Goal: Find specific page/section: Find specific page/section

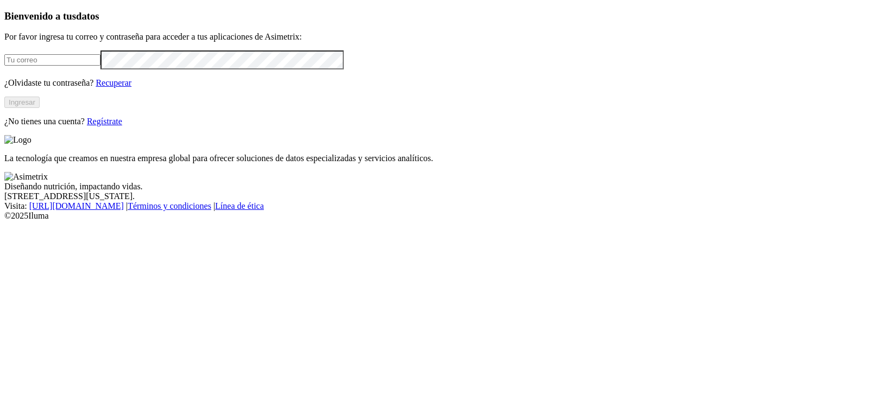
type input "analistainocuidad@refinalsa.com"
click at [40, 108] on button "Ingresar" at bounding box center [21, 102] width 35 height 11
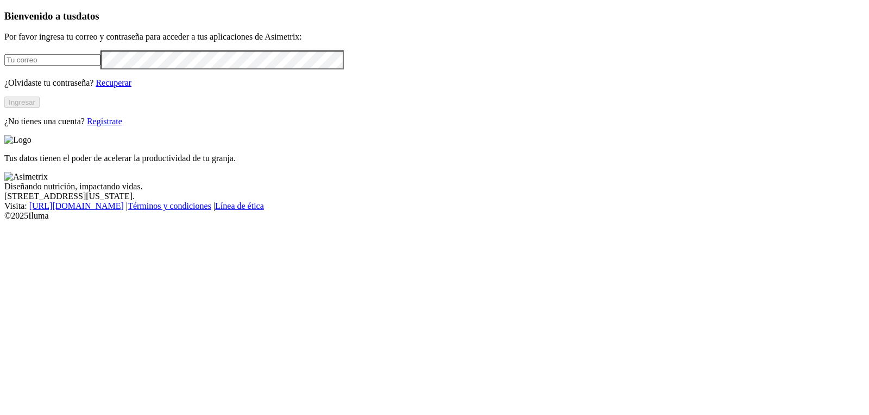
type input "analistainocuidad@refinalsa.com"
click at [40, 108] on button "Ingresar" at bounding box center [21, 102] width 35 height 11
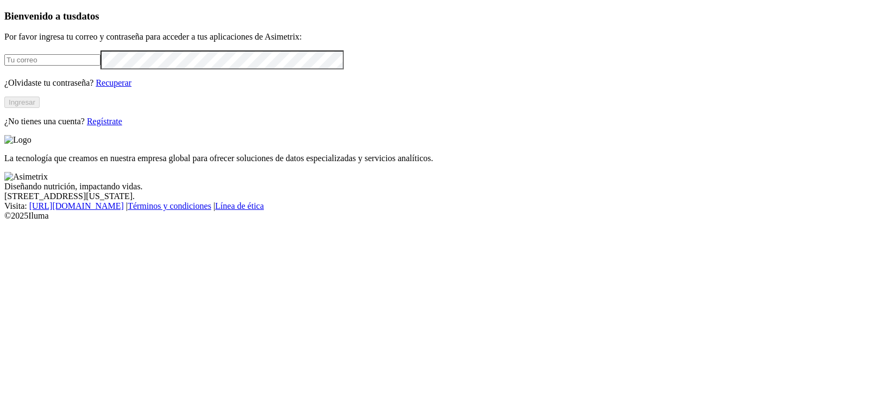
type input "[EMAIL_ADDRESS][DOMAIN_NAME]"
click at [40, 108] on button "Ingresar" at bounding box center [21, 102] width 35 height 11
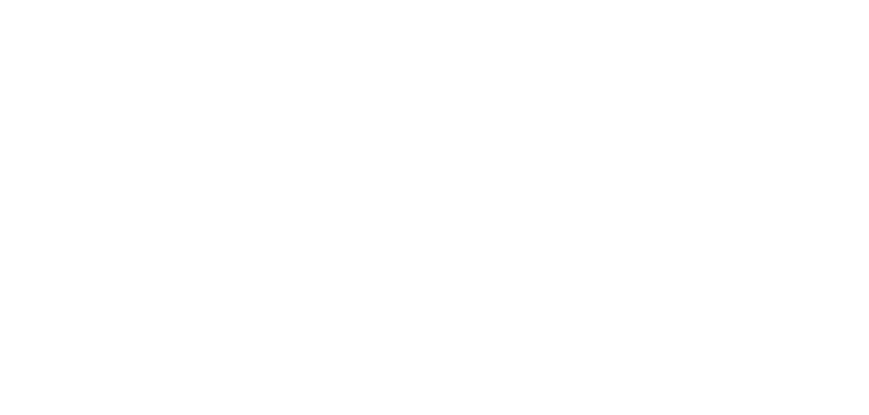
click at [27, 205] on icon at bounding box center [21, 222] width 34 height 34
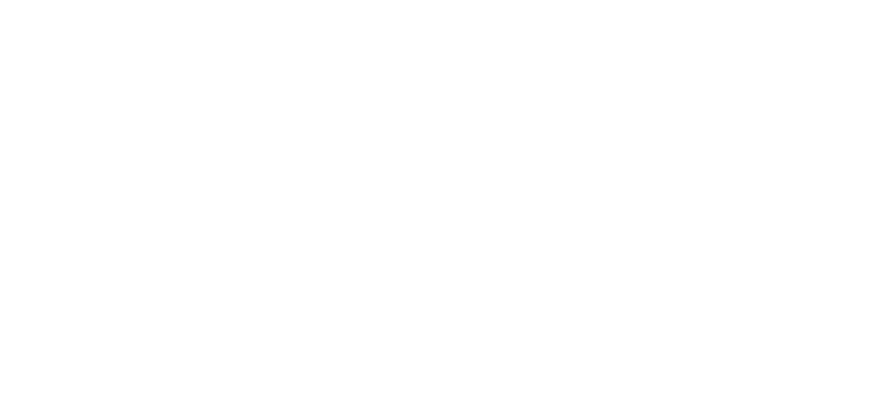
click at [27, 17] on icon at bounding box center [21, 221] width 34 height 434
drag, startPoint x: 282, startPoint y: 124, endPoint x: 249, endPoint y: 108, distance: 37.6
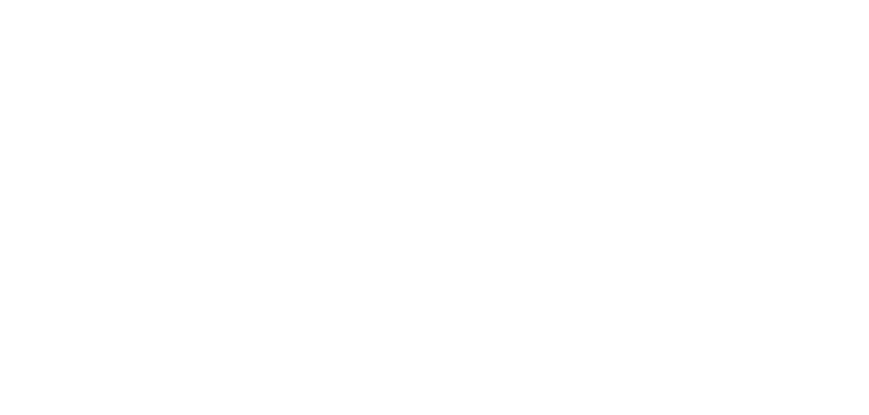
drag, startPoint x: 137, startPoint y: 29, endPoint x: 61, endPoint y: 20, distance: 77.2
click at [18, 21] on icon at bounding box center [21, 221] width 34 height 434
click at [26, 205] on icon at bounding box center [21, 222] width 34 height 34
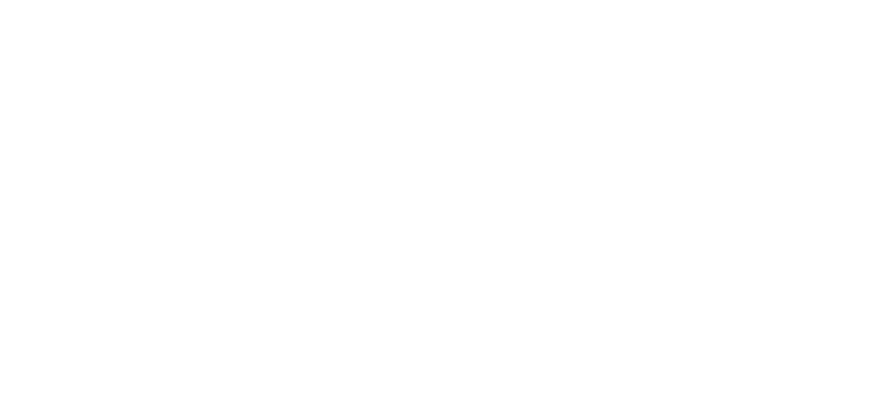
click at [18, 20] on icon at bounding box center [21, 221] width 34 height 434
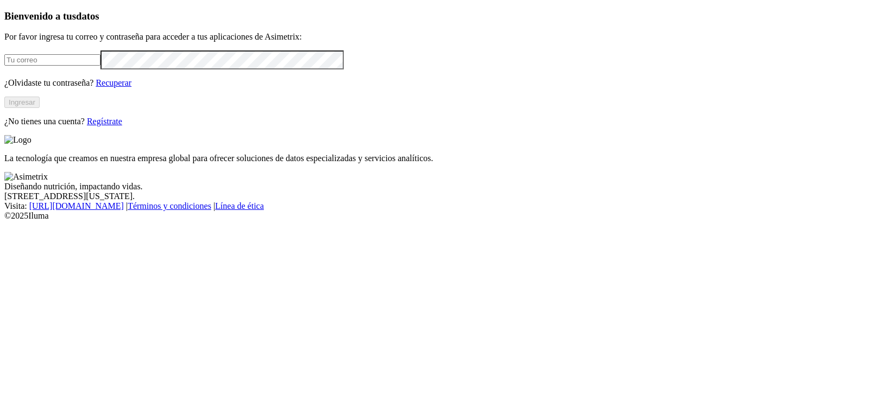
type input "[EMAIL_ADDRESS][DOMAIN_NAME]"
click at [40, 108] on button "Ingresar" at bounding box center [21, 102] width 35 height 11
